Goal: Transaction & Acquisition: Purchase product/service

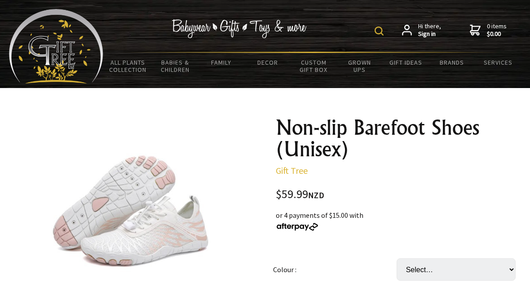
click at [290, 266] on td "Colour :" at bounding box center [334, 270] width 123 height 48
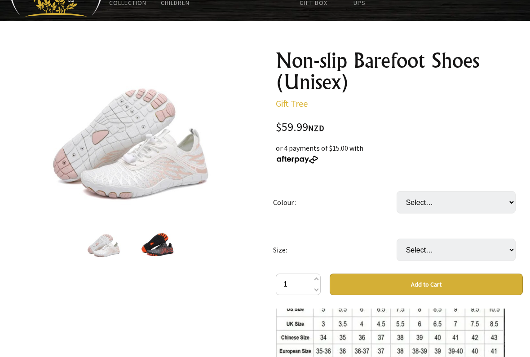
scroll to position [66, 0]
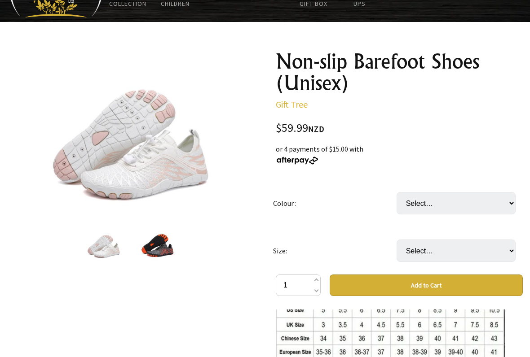
click at [160, 250] on img at bounding box center [158, 244] width 34 height 34
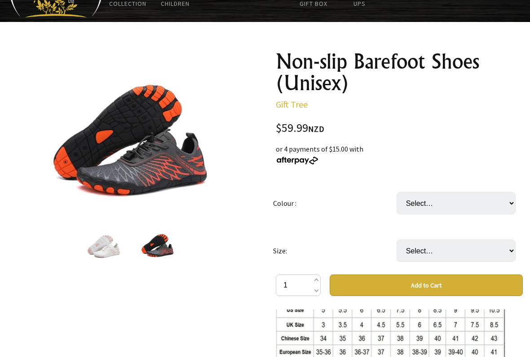
click at [110, 250] on img at bounding box center [104, 244] width 34 height 34
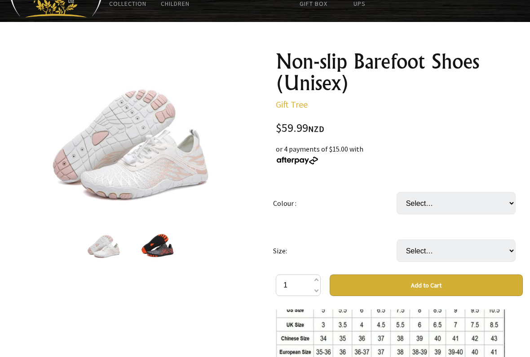
click at [159, 250] on img at bounding box center [158, 244] width 34 height 34
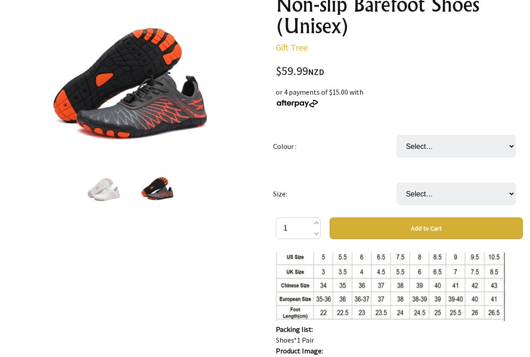
scroll to position [159, 0]
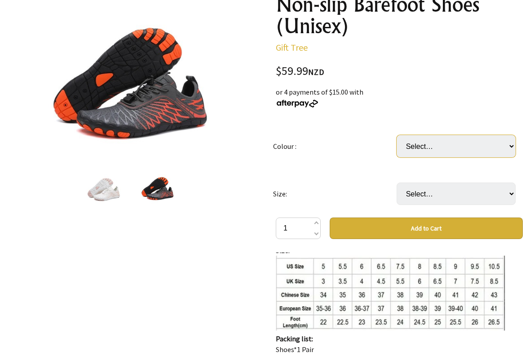
click at [510, 144] on select "Select… Blue Black Pink White" at bounding box center [456, 146] width 119 height 22
select select "Blue"
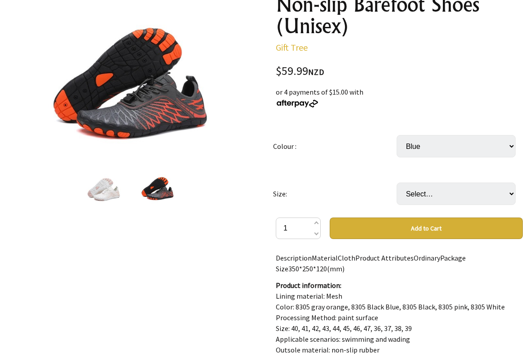
select select "Black"
select select "Pink"
select select "White"
click at [507, 150] on select "Select… Blue Black Pink White" at bounding box center [456, 146] width 119 height 22
select select "Black"
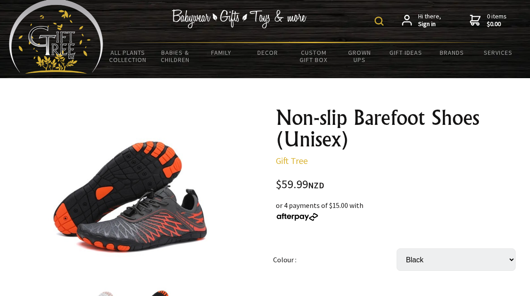
scroll to position [0, 0]
